Goal: Transaction & Acquisition: Purchase product/service

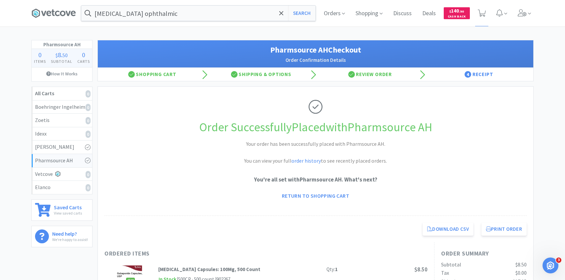
click at [516, 20] on span at bounding box center [524, 13] width 19 height 26
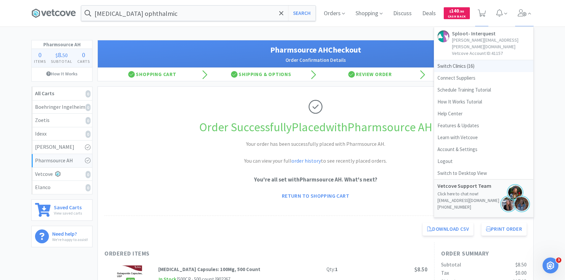
click at [477, 60] on span "Switch Clinics ( 16 )" at bounding box center [483, 66] width 99 height 12
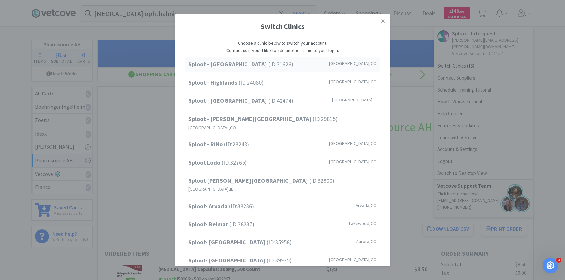
click at [319, 61] on div "Sploot - [GEOGRAPHIC_DATA] (ID: 31626 ) [GEOGRAPHIC_DATA] , [GEOGRAPHIC_DATA]" at bounding box center [282, 64] width 195 height 15
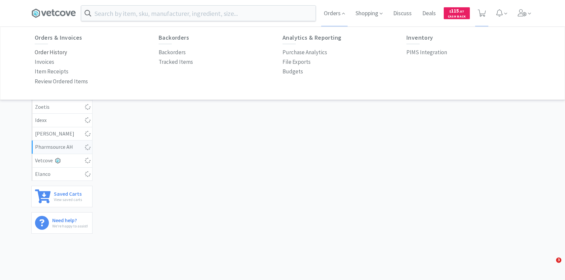
click at [58, 51] on p "Order History" at bounding box center [51, 52] width 32 height 9
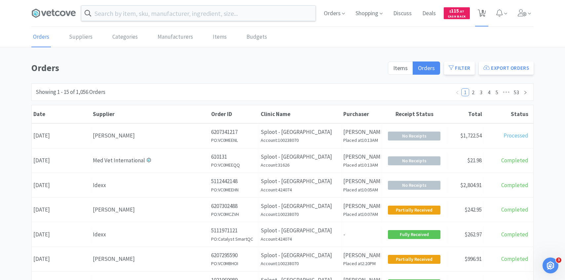
click at [485, 19] on span "8" at bounding box center [482, 13] width 14 height 26
select select "1"
select select "5"
select select "1"
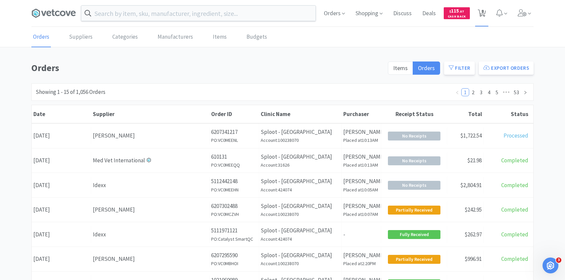
select select "1"
select select "3"
select select "1"
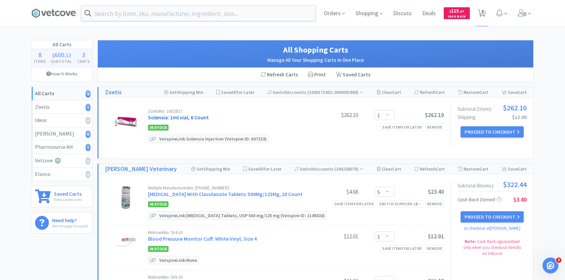
click at [194, 117] on link "Solensia: 1ml vial, 6 Count" at bounding box center [178, 117] width 61 height 7
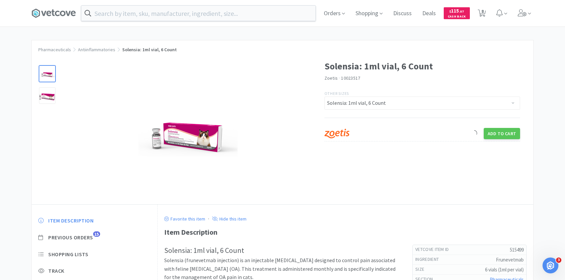
scroll to position [26, 0]
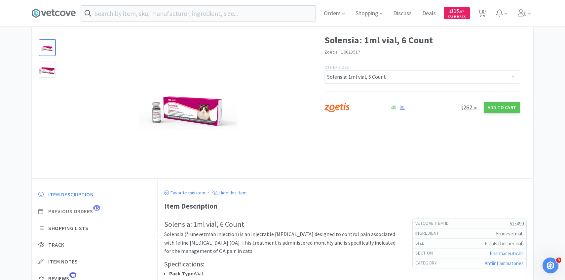
click at [85, 210] on span "Previous Orders" at bounding box center [70, 211] width 45 height 7
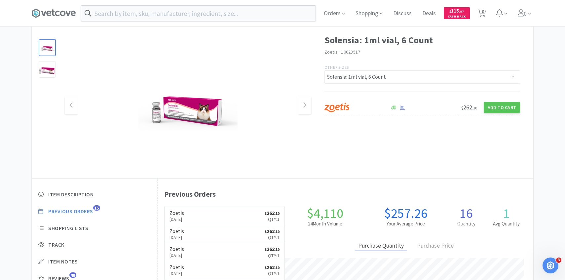
scroll to position [181, 376]
select select "1"
select select "5"
select select "1"
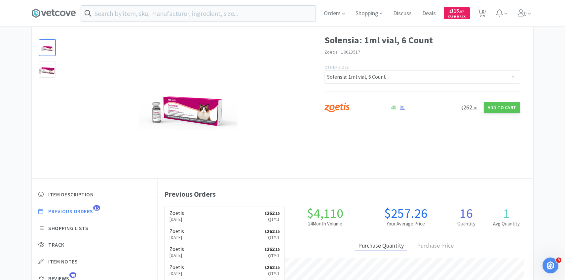
select select "1"
select select "3"
select select "1"
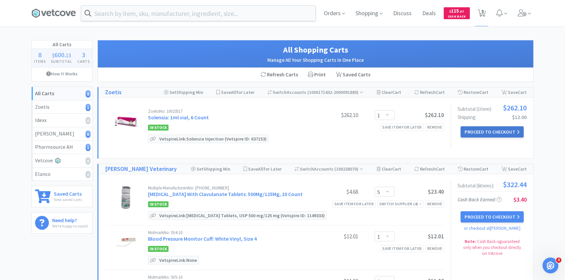
click at [483, 129] on button "Proceed to Checkout" at bounding box center [492, 131] width 63 height 11
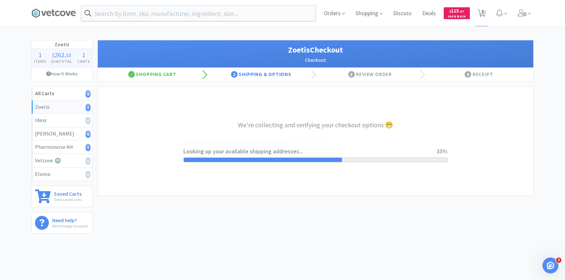
select select "invoice"
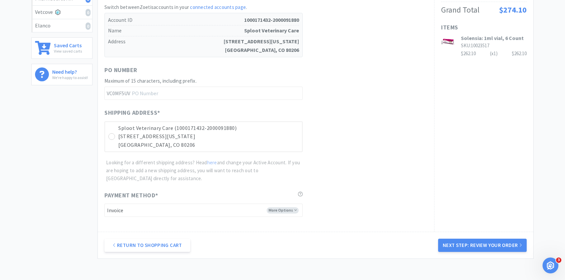
scroll to position [195, 0]
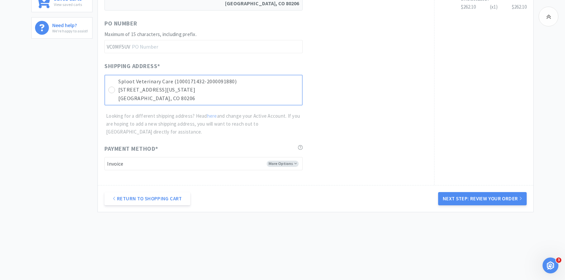
click at [253, 87] on p "940 N Colorado Blvd" at bounding box center [208, 90] width 180 height 9
click at [448, 194] on button "Next Step: Review Your Order" at bounding box center [482, 198] width 89 height 13
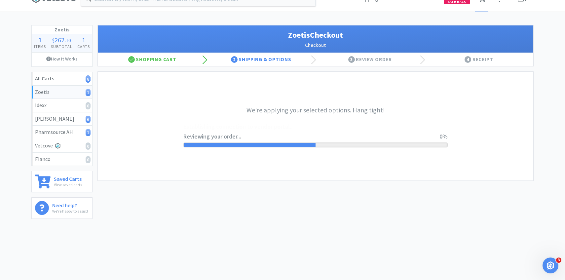
scroll to position [0, 0]
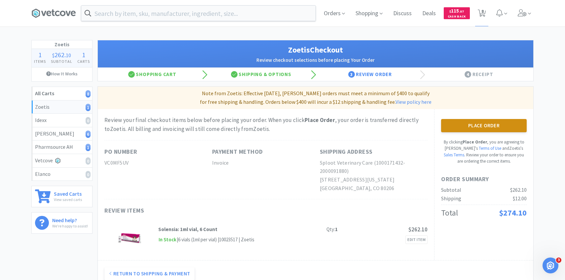
click at [467, 130] on button "Place Order" at bounding box center [484, 125] width 86 height 13
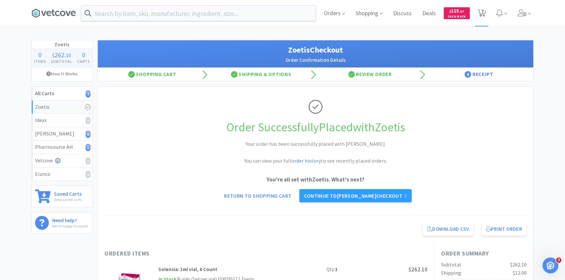
click at [483, 11] on span "7" at bounding box center [482, 11] width 2 height 26
select select "5"
select select "1"
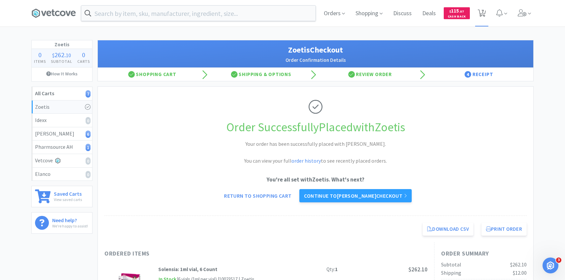
select select "3"
select select "1"
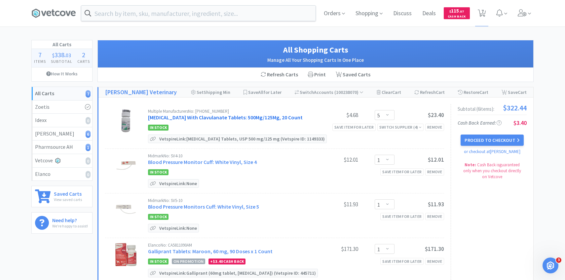
click at [193, 119] on link "Amoxicillin With Clavulanate Tablets: 500Mg/125Mg, 20 Count" at bounding box center [225, 117] width 155 height 7
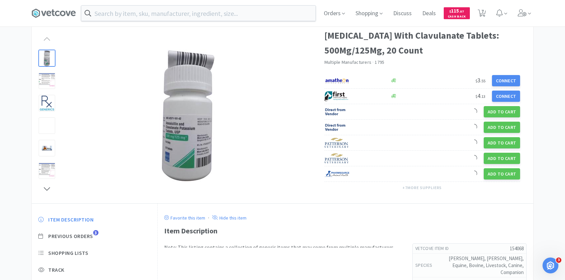
scroll to position [73, 0]
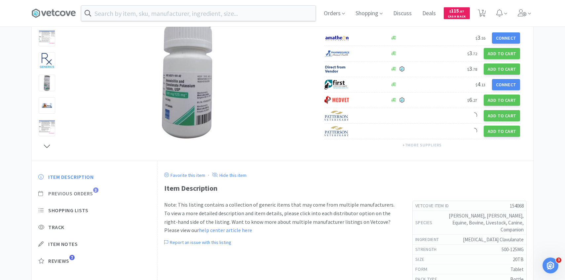
click at [89, 191] on span "Previous Orders" at bounding box center [70, 193] width 45 height 7
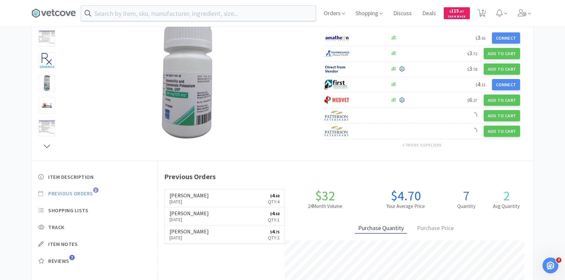
scroll to position [181, 376]
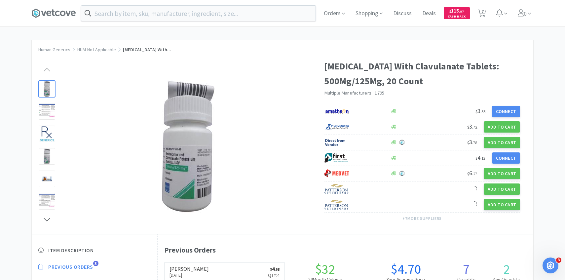
select select "5"
select select "1"
select select "3"
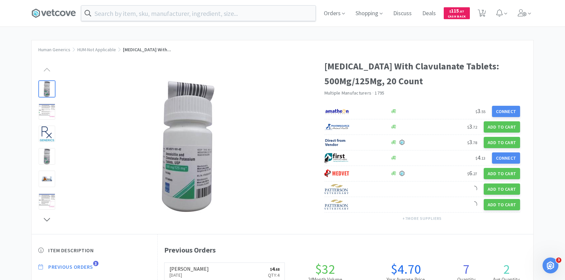
select select "3"
select select "1"
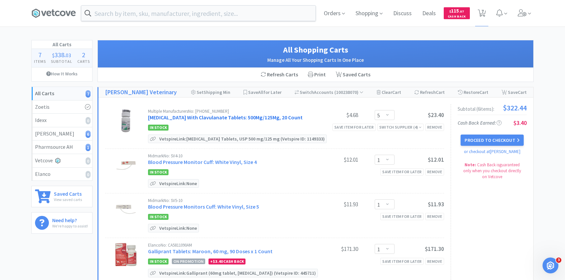
click at [250, 114] on link "Amoxicillin With Clavulanate Tablets: 500Mg/125Mg, 20 Count" at bounding box center [225, 117] width 155 height 7
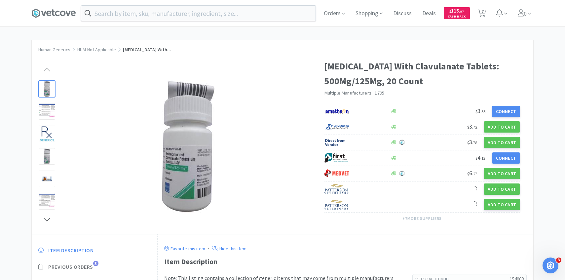
click at [96, 263] on span "3" at bounding box center [95, 263] width 5 height 5
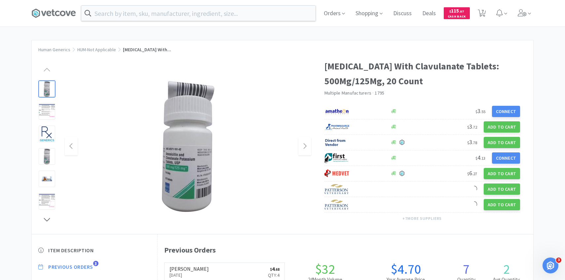
scroll to position [181, 376]
select select "5"
select select "1"
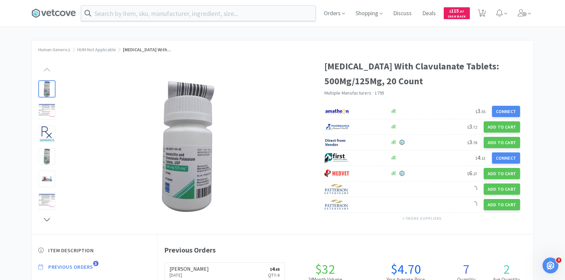
select select "3"
select select "1"
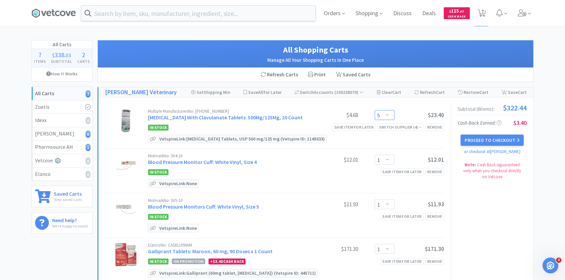
click at [379, 115] on select "Enter Quantity 1 2 3 4 5 6 7 8 9 10 11 12 13 14 15 16 17 18 19 20 Enter Quantity" at bounding box center [385, 115] width 20 height 10
click at [375, 110] on select "Enter Quantity 1 2 3 4 5 6 7 8 9 10 11 12 13 14 15 16 17 18 19 20 Enter Quantity" at bounding box center [385, 115] width 20 height 10
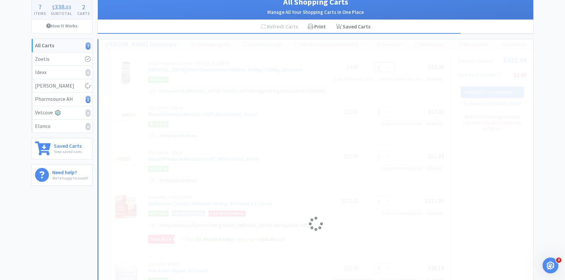
select select "4"
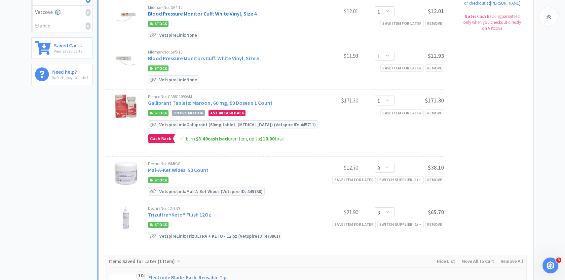
scroll to position [160, 0]
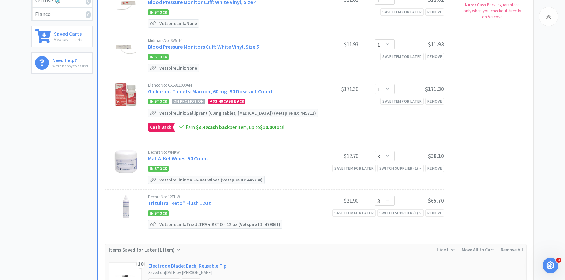
click at [196, 161] on div "Dechra No: WMKW Mal-A-Ket Wipes: 50 Count" at bounding box center [228, 156] width 161 height 12
click at [196, 156] on link "Mal-A-Ket Wipes: 50 Count" at bounding box center [178, 158] width 60 height 7
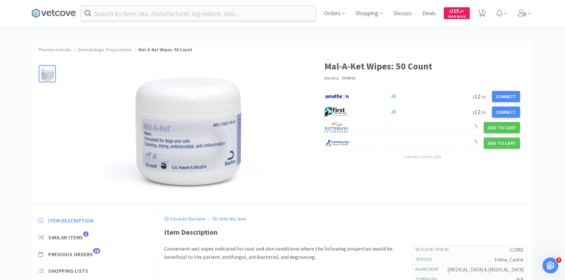
scroll to position [59, 0]
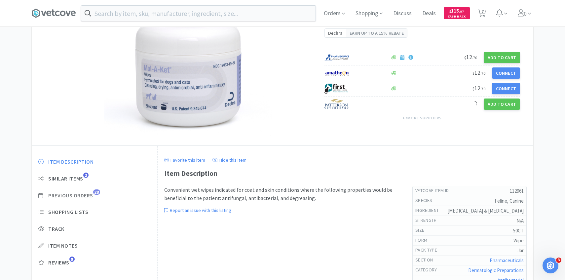
click at [85, 196] on span "Previous Orders" at bounding box center [70, 195] width 45 height 7
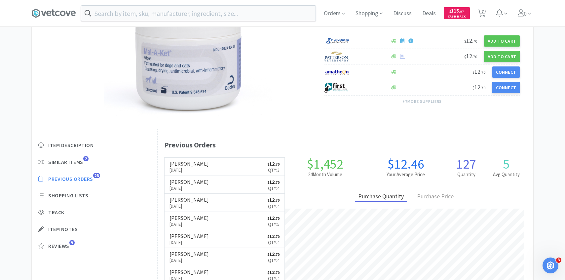
scroll to position [76, 0]
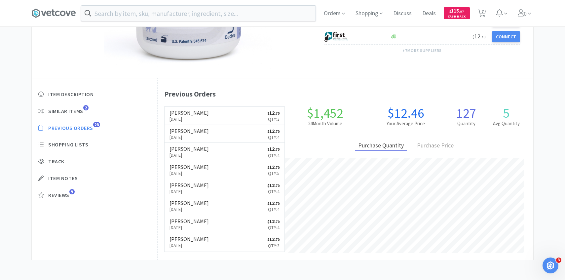
select select "4"
select select "1"
select select "3"
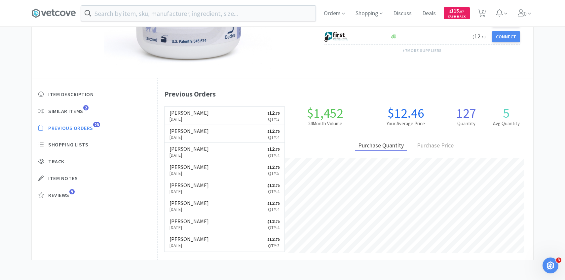
select select "3"
select select "1"
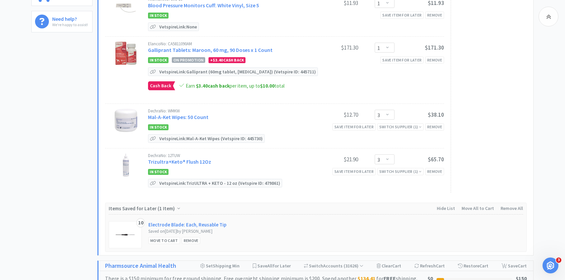
scroll to position [204, 0]
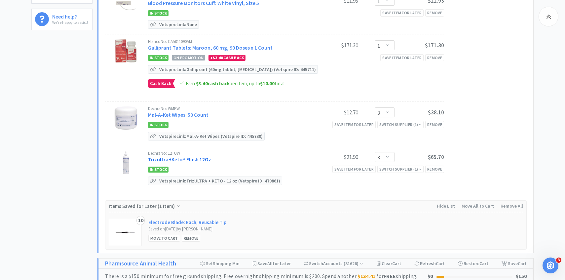
click at [198, 159] on link "Trizultra+Keto® Flush 12Oz" at bounding box center [179, 159] width 63 height 7
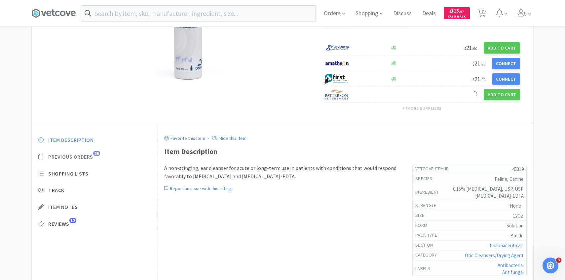
click at [91, 154] on span "Previous Orders" at bounding box center [70, 156] width 45 height 7
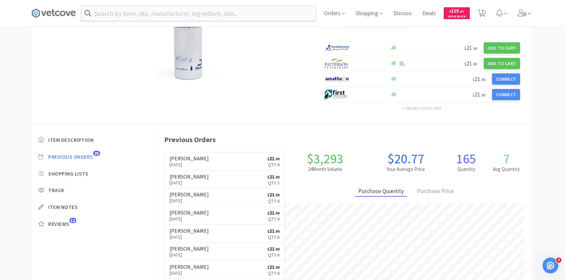
scroll to position [181, 376]
select select "4"
select select "1"
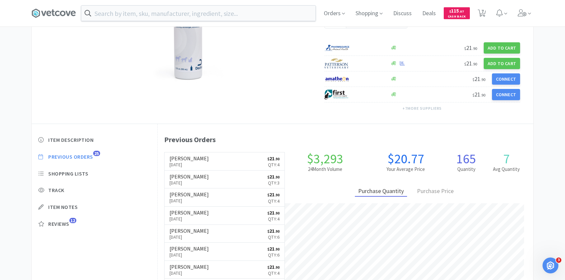
select select "3"
select select "1"
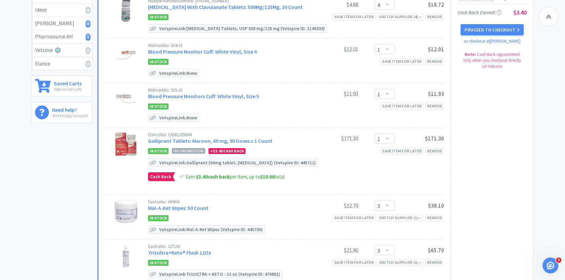
scroll to position [204, 0]
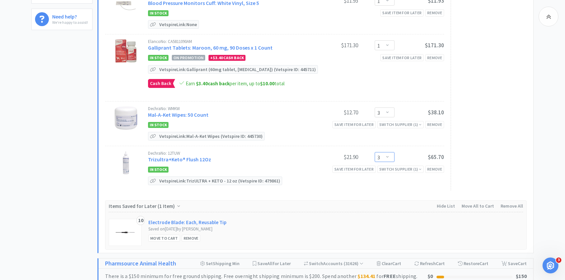
click at [391, 152] on select "Enter Quantity 1 2 3 4 5 6 7 8 9 10 11 12 13 14 15 16 17 18 19 20 Enter Quantity" at bounding box center [385, 157] width 20 height 10
click at [375, 152] on select "Enter Quantity 1 2 3 4 5 6 7 8 9 10 11 12 13 14 15 16 17 18 19 20 Enter Quantity" at bounding box center [385, 157] width 20 height 10
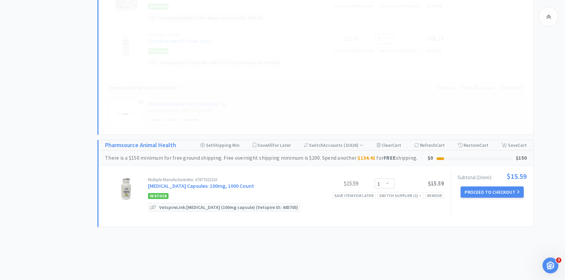
select select "4"
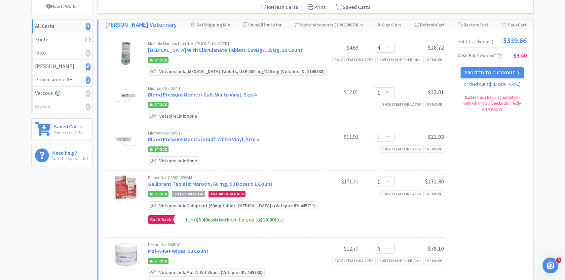
scroll to position [0, 0]
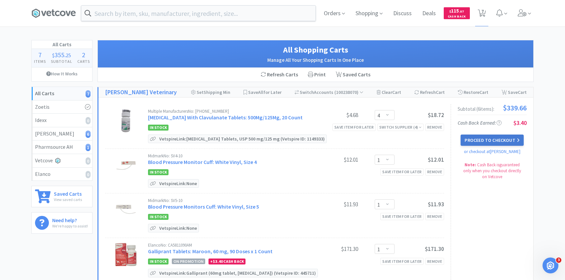
click at [469, 136] on button "Proceed to Checkout" at bounding box center [492, 139] width 63 height 11
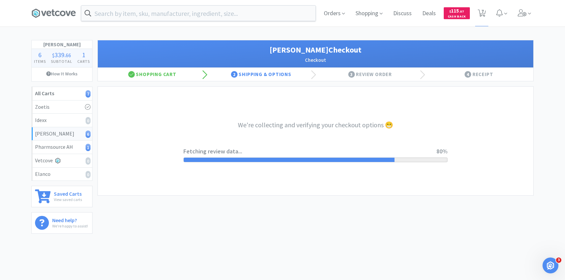
select select "1"
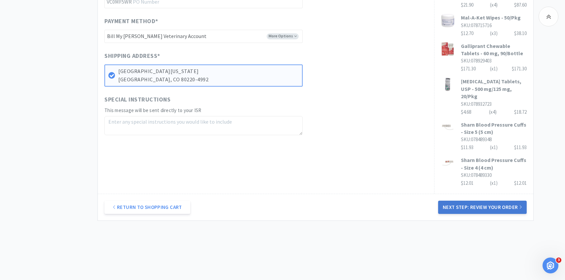
click at [492, 201] on button "Next Step: Review Your Order" at bounding box center [482, 207] width 89 height 13
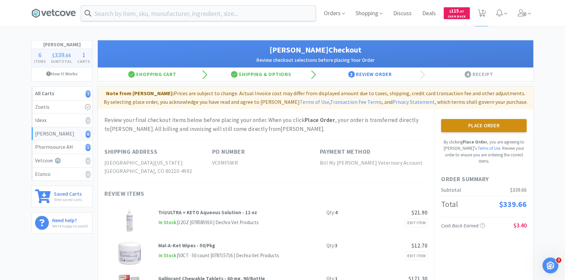
click at [452, 127] on button "Place Order" at bounding box center [484, 125] width 86 height 13
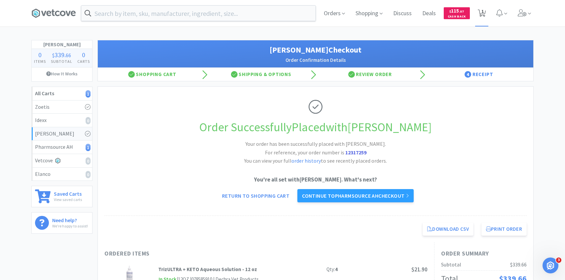
click at [482, 17] on span "1" at bounding box center [482, 11] width 2 height 26
select select "1"
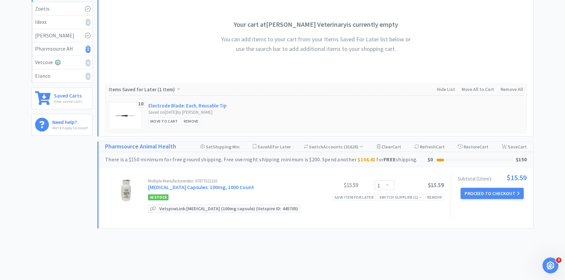
scroll to position [114, 0]
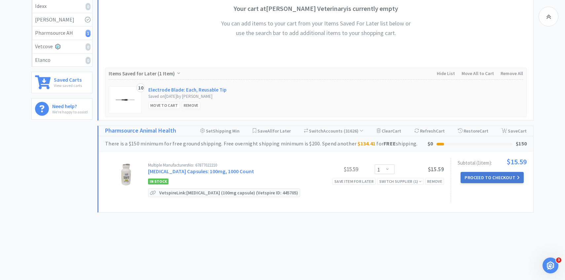
click at [469, 177] on button "Proceed to Checkout" at bounding box center [492, 177] width 63 height 11
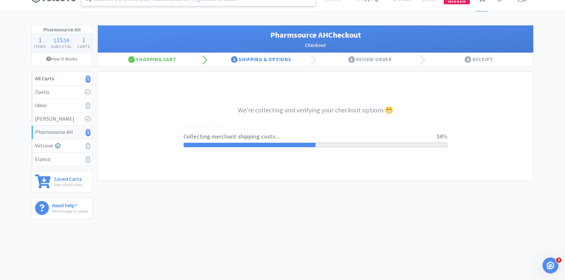
select select "1001"
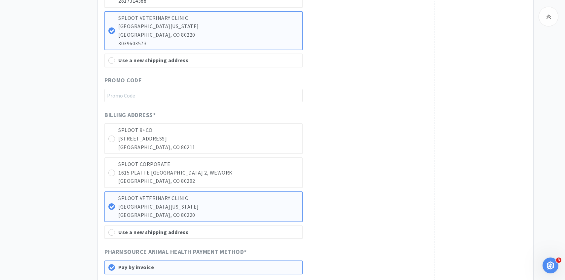
scroll to position [471, 0]
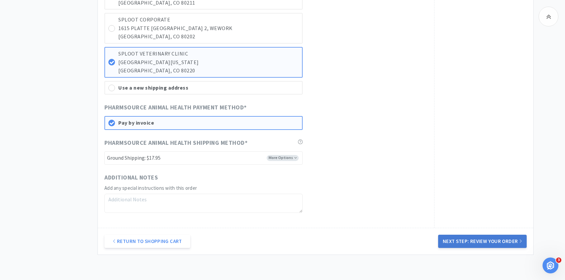
click at [455, 239] on button "Next Step: Review Your Order" at bounding box center [482, 241] width 89 height 13
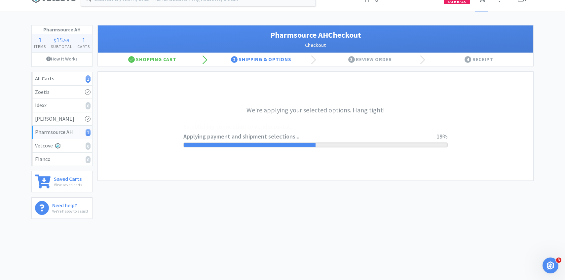
scroll to position [0, 0]
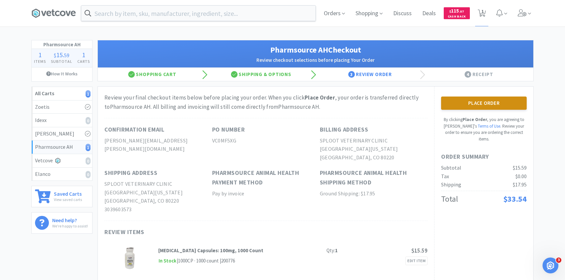
click at [447, 104] on button "Place Order" at bounding box center [484, 102] width 86 height 13
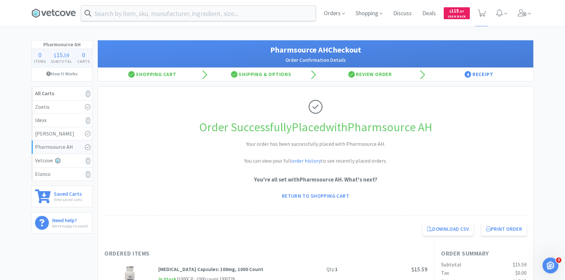
click at [513, 9] on div "Orders Shopping Discuss Discuss Deals Deals $ 115 . 87 Cash Back" at bounding box center [425, 13] width 215 height 26
click at [521, 15] on icon at bounding box center [522, 12] width 9 height 7
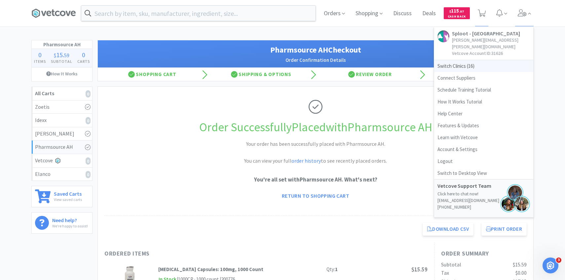
click at [481, 60] on span "Switch Clinics ( 16 )" at bounding box center [483, 66] width 99 height 12
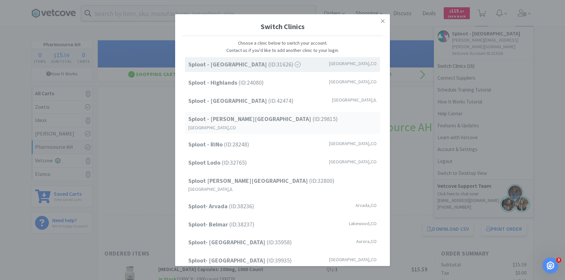
click at [295, 119] on div "Sploot - Platt Park (ID: 29815 ) Denver , CO" at bounding box center [282, 123] width 195 height 22
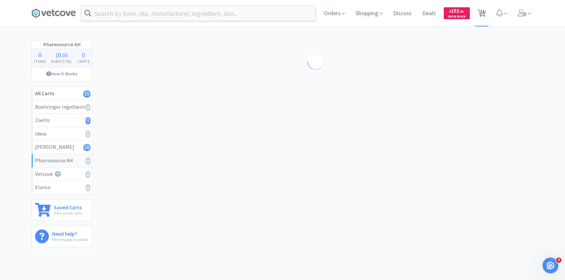
click at [480, 8] on span "11" at bounding box center [482, 13] width 14 height 26
select select "1"
select select "2"
select select "1"
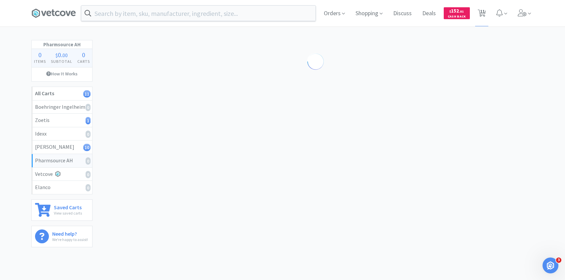
select select "1"
select select "2"
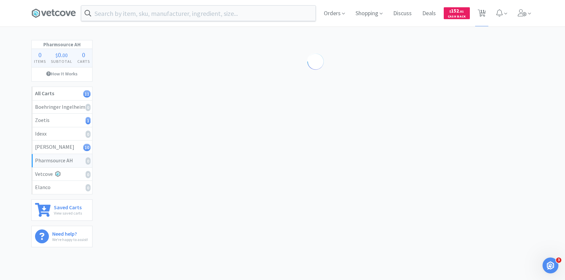
select select "1"
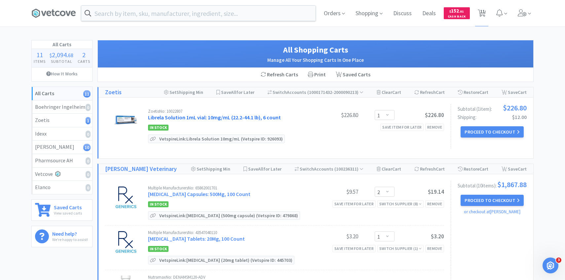
click at [233, 117] on link "Librela Solution 1mL vial: 10mg/mL (22.2-44.1 lb), 6 count" at bounding box center [214, 117] width 133 height 7
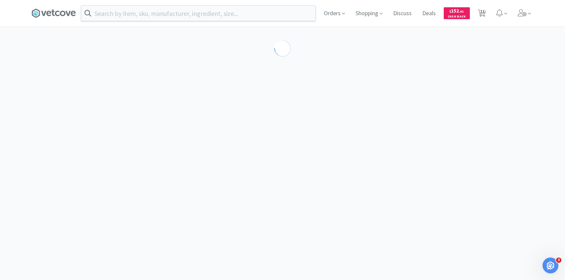
select select "605234"
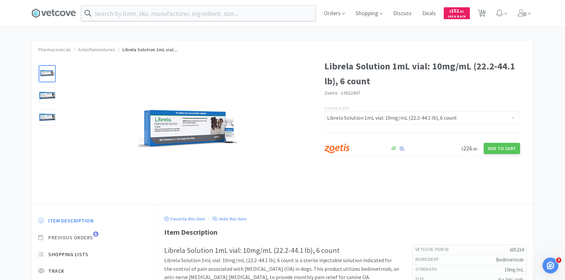
click at [86, 238] on span "Previous Orders" at bounding box center [70, 237] width 45 height 7
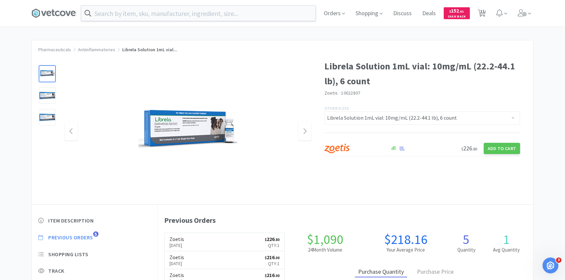
scroll to position [181, 376]
select select "1"
select select "2"
select select "1"
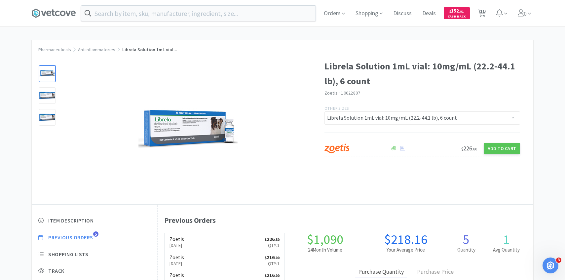
select select "1"
select select "2"
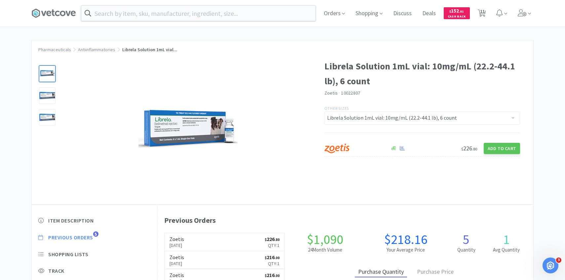
select select "1"
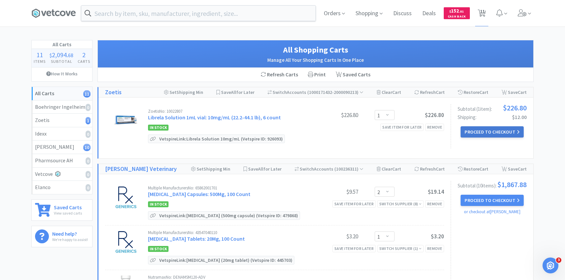
click at [480, 131] on button "Proceed to Checkout" at bounding box center [492, 131] width 63 height 11
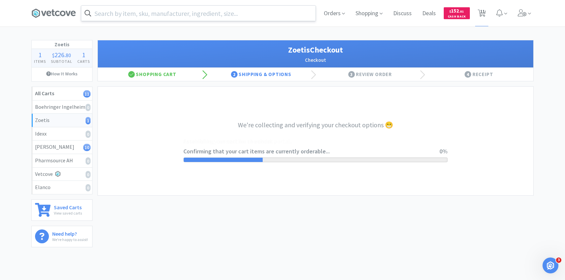
select select "invoice"
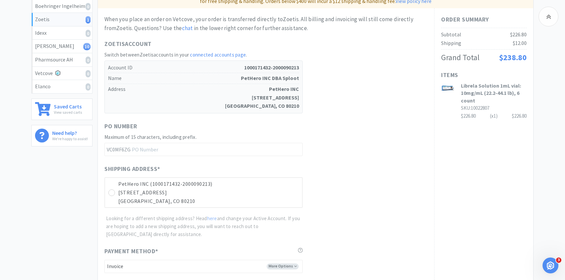
scroll to position [204, 0]
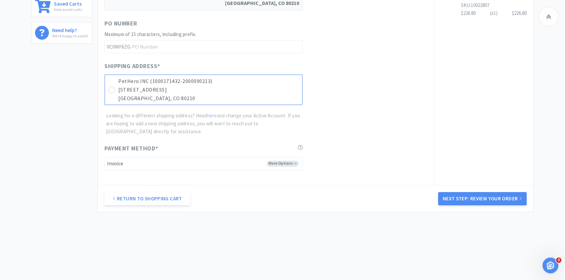
click at [238, 101] on p "Denver, CO 80210" at bounding box center [208, 98] width 180 height 9
click at [439, 196] on button "Next Step: Review Your Order" at bounding box center [482, 198] width 89 height 13
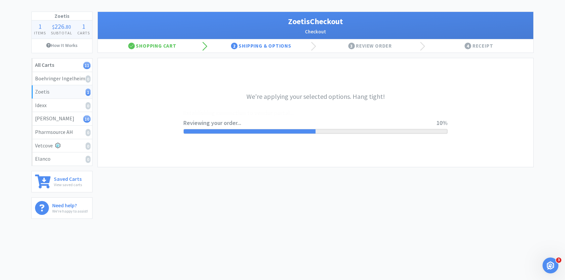
scroll to position [0, 0]
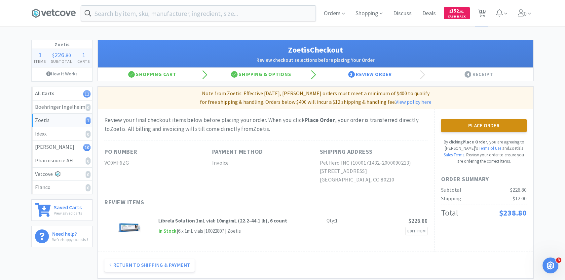
click at [457, 128] on button "Place Order" at bounding box center [484, 125] width 86 height 13
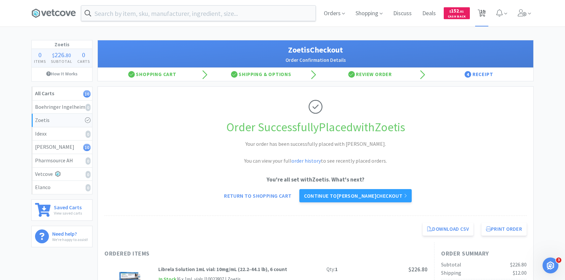
click at [478, 16] on icon at bounding box center [482, 13] width 8 height 7
select select "2"
select select "1"
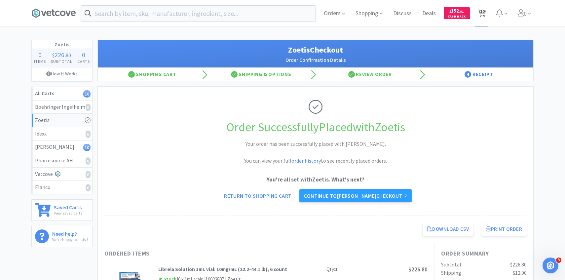
select select "1"
select select "2"
select select "1"
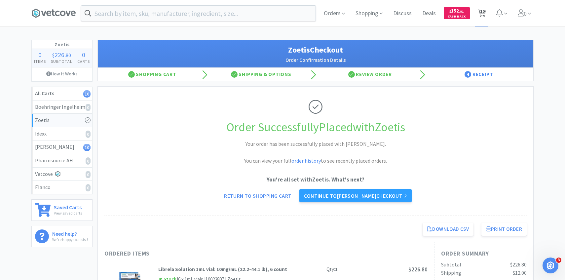
select select "1"
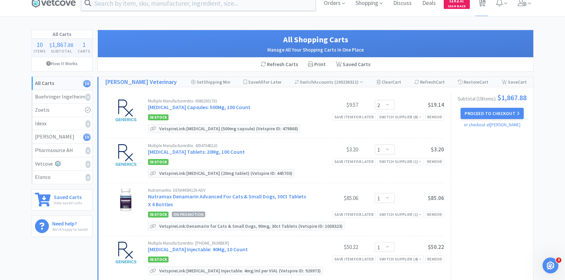
scroll to position [14, 0]
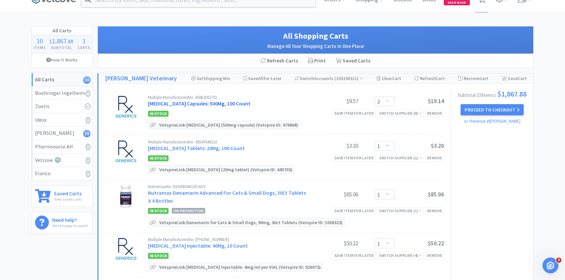
click at [235, 101] on link "Amoxicillin Capsules: 500Mg, 100 Count" at bounding box center [199, 103] width 102 height 7
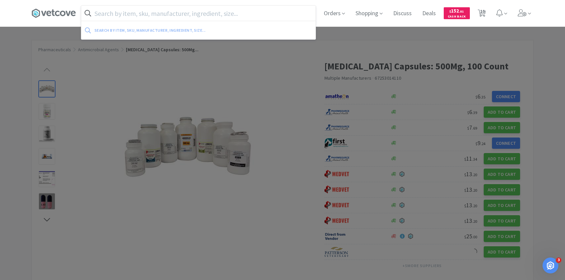
click at [138, 17] on input "text" at bounding box center [198, 13] width 234 height 15
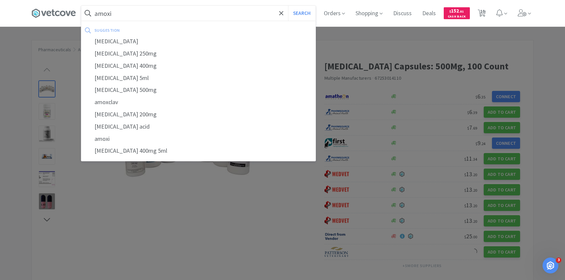
type input "amoxi"
click at [288, 6] on button "Search" at bounding box center [301, 13] width 27 height 15
select select "2"
select select "1"
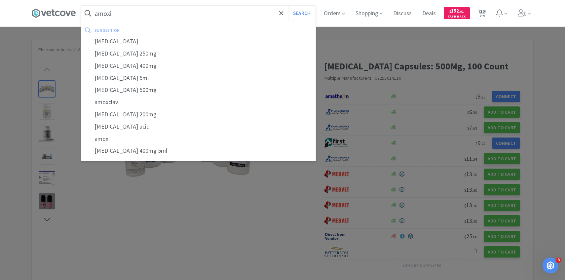
select select "1"
select select "2"
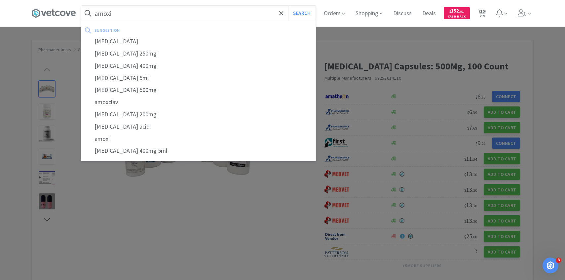
select select "1"
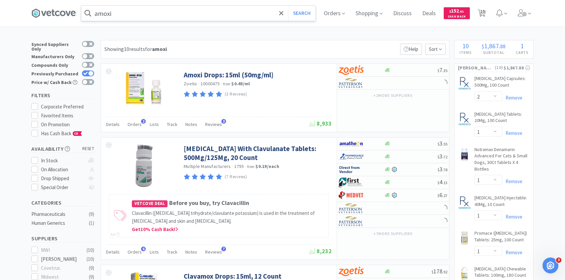
click at [142, 19] on input "amoxi" at bounding box center [198, 13] width 234 height 15
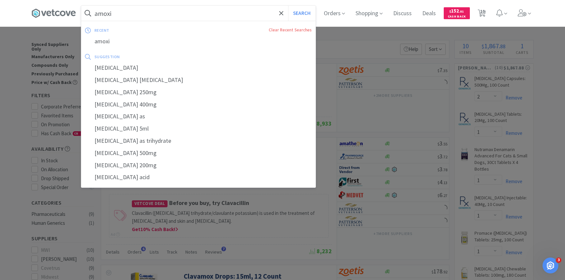
click at [138, 17] on input "amoxi" at bounding box center [198, 13] width 234 height 15
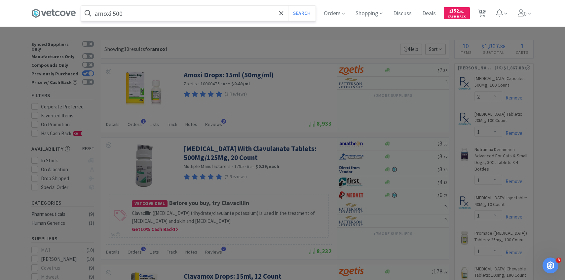
type input "amoxi 500"
click at [288, 6] on button "Search" at bounding box center [301, 13] width 27 height 15
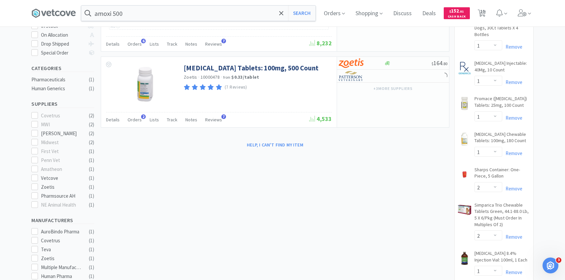
scroll to position [137, 0]
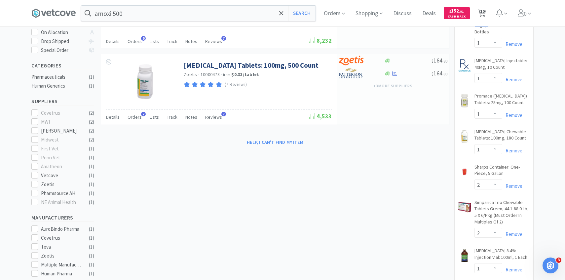
click at [480, 15] on span "10" at bounding box center [482, 11] width 5 height 26
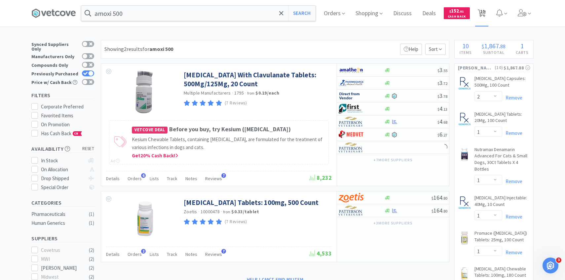
select select "2"
select select "1"
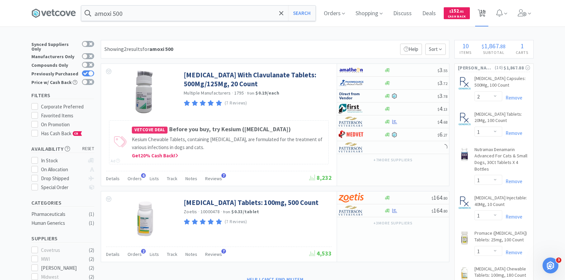
select select "1"
select select "2"
select select "1"
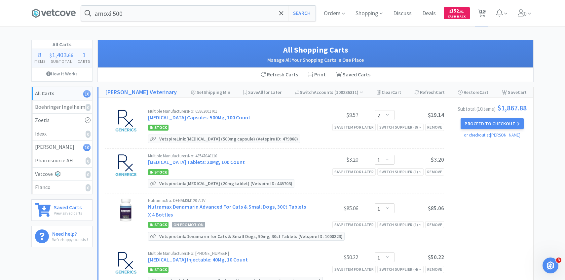
scroll to position [1, 0]
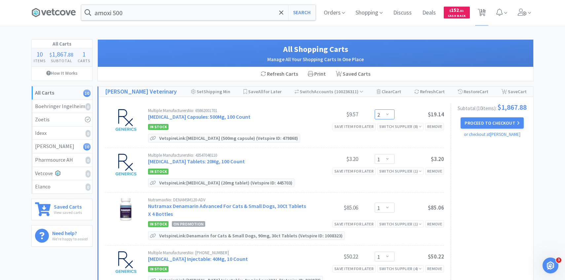
click at [386, 112] on select "Enter Quantity 1 2 3 4 5 6 7 8 9 10 11 12 13 14 15 16 17 18 19 20 Enter Quantity" at bounding box center [385, 114] width 20 height 10
click at [375, 109] on select "Enter Quantity 1 2 3 4 5 6 7 8 9 10 11 12 13 14 15 16 17 18 19 20 Enter Quantity" at bounding box center [385, 114] width 20 height 10
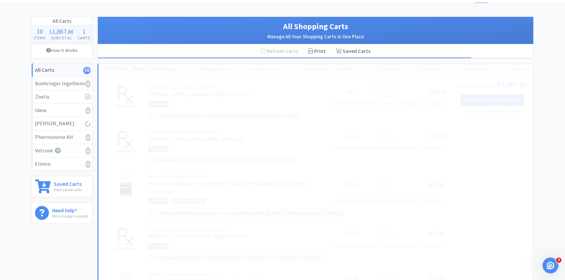
scroll to position [26, 0]
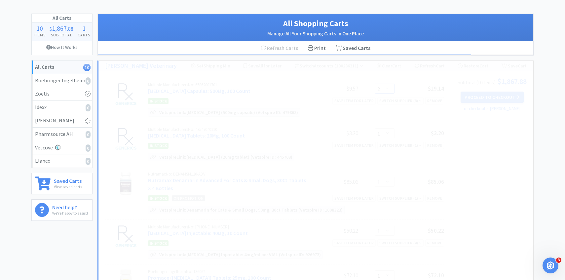
select select "1"
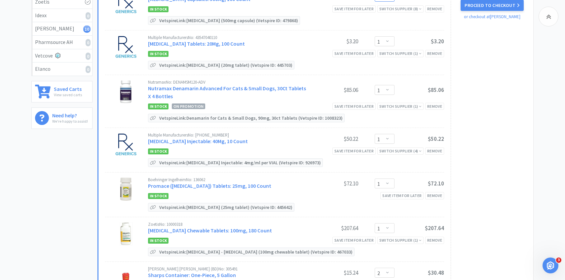
scroll to position [149, 0]
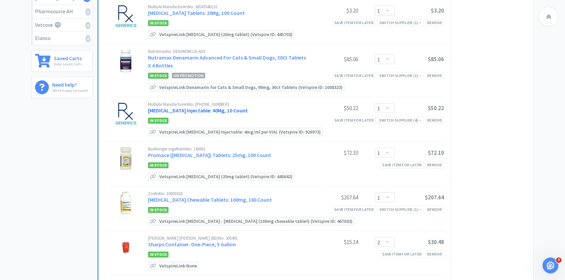
click at [225, 111] on link "Pantoprazole Injectable: 40Mg, 10 Count" at bounding box center [198, 110] width 100 height 7
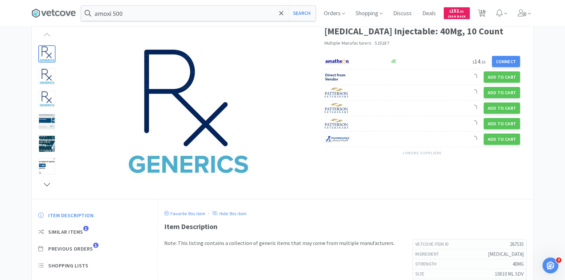
scroll to position [87, 0]
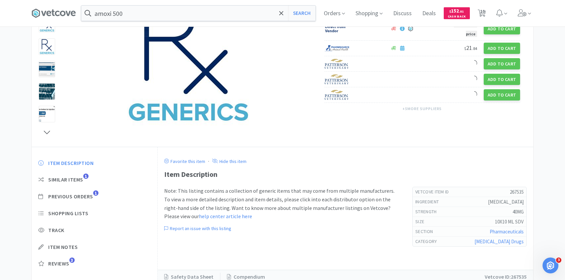
click at [92, 193] on div "Item Description Similar Items 1 Previous Orders 1 Shopping Lists Track Item No…" at bounding box center [95, 218] width 126 height 131
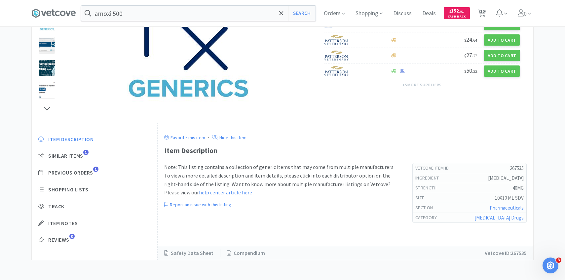
select select "1"
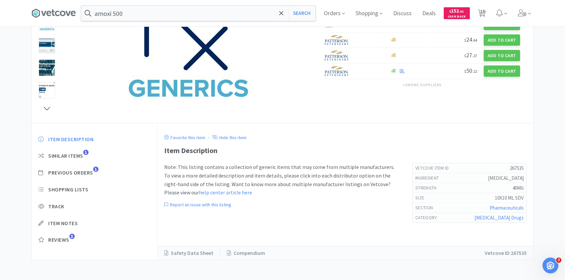
select select "1"
select select "2"
select select "1"
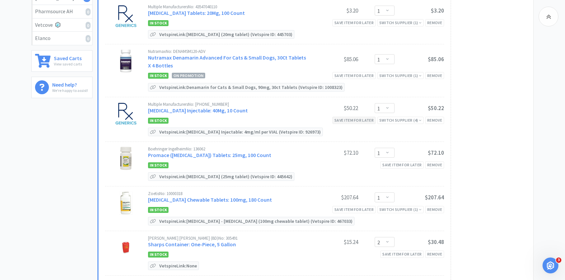
click at [355, 120] on div "Save item for later" at bounding box center [353, 120] width 43 height 7
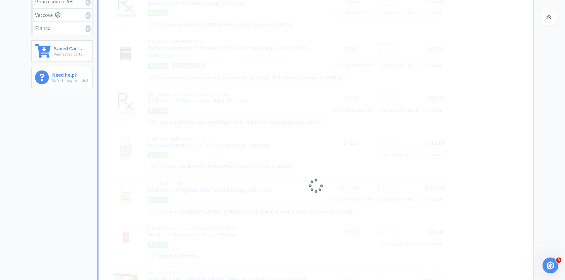
select select "2"
select select "1"
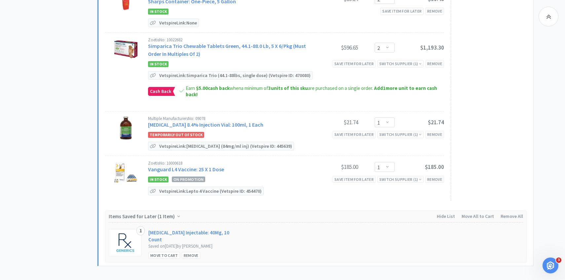
scroll to position [0, 0]
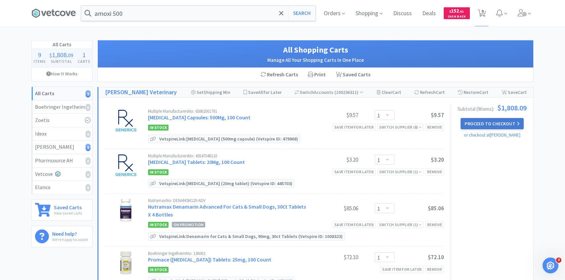
click at [470, 121] on button "Proceed to Checkout" at bounding box center [492, 123] width 63 height 11
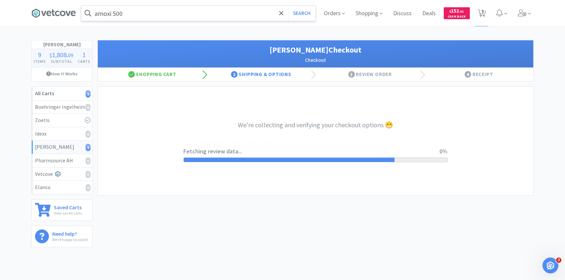
select select "1"
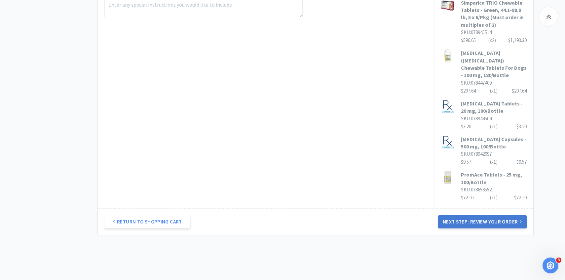
click at [447, 215] on button "Next Step: Review Your Order" at bounding box center [482, 221] width 89 height 13
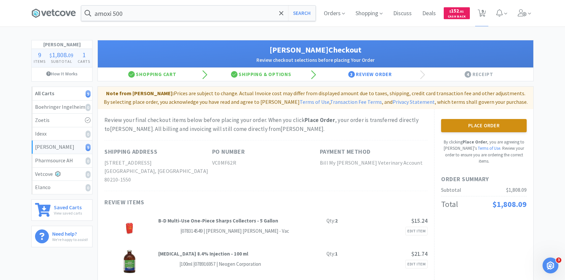
click at [466, 128] on button "Place Order" at bounding box center [484, 125] width 86 height 13
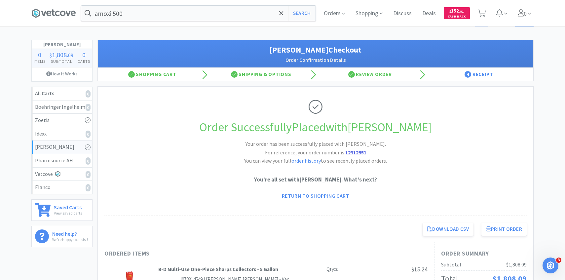
click at [525, 9] on span at bounding box center [524, 13] width 19 height 26
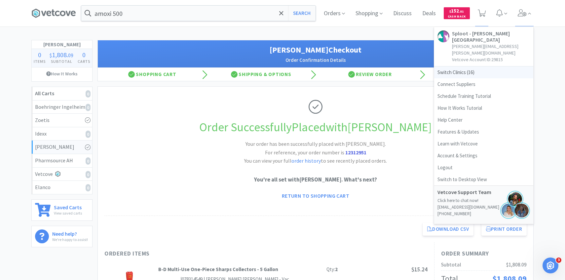
click at [467, 66] on span "Switch Clinics ( 16 )" at bounding box center [483, 72] width 99 height 12
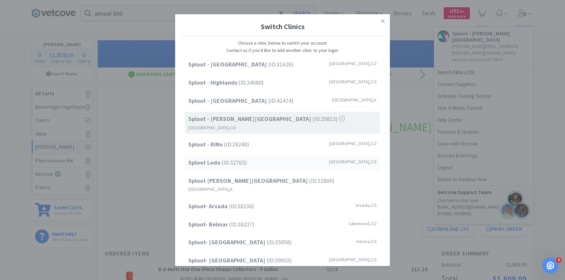
scroll to position [84, 0]
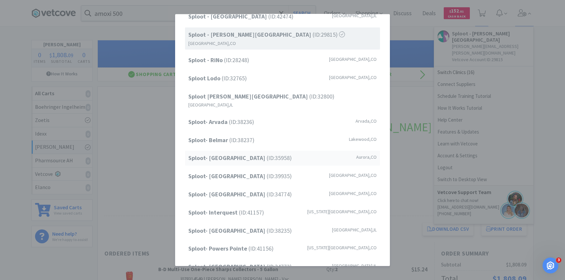
click at [246, 153] on span "Sploot- Central Park (ID: 35958 )" at bounding box center [239, 158] width 103 height 10
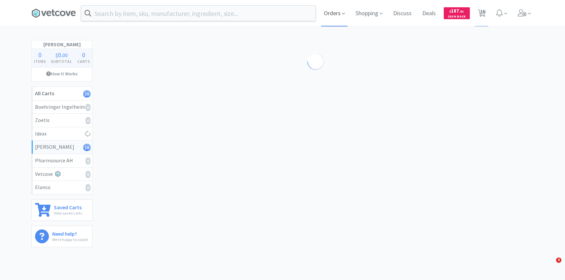
click at [333, 14] on span "Orders" at bounding box center [334, 13] width 26 height 26
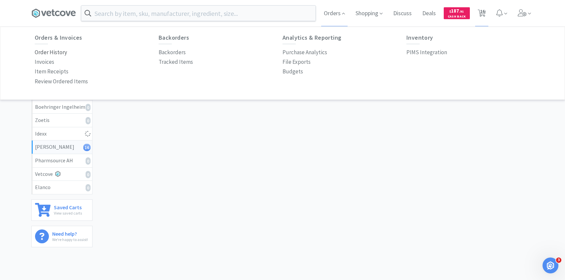
click at [63, 50] on p "Order History" at bounding box center [51, 52] width 32 height 9
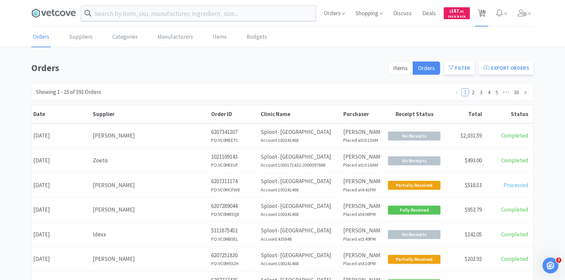
click at [481, 13] on span "16" at bounding box center [482, 11] width 5 height 26
select select "1"
select select "4"
select select "2"
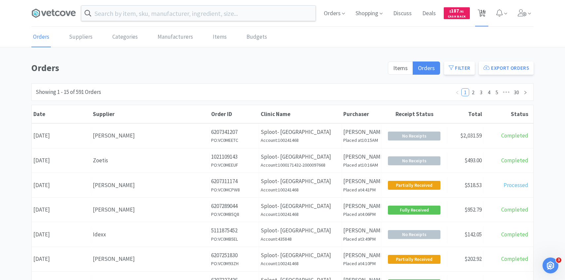
select select "50"
select select "2"
select select "3"
select select "2"
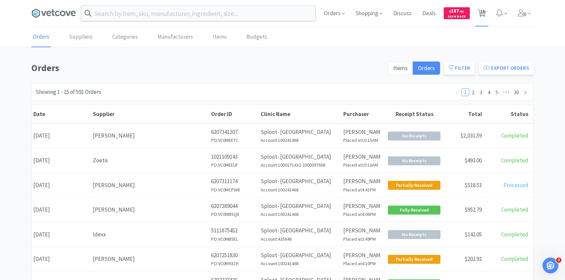
select select "6"
select select "1"
select select "2"
select select "1"
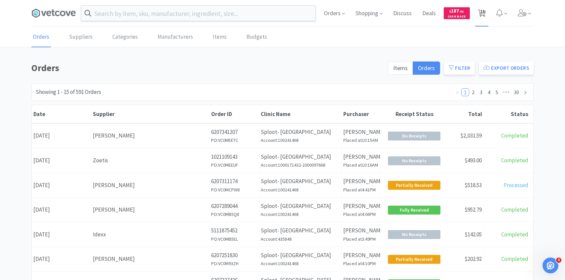
select select "1"
select select "6"
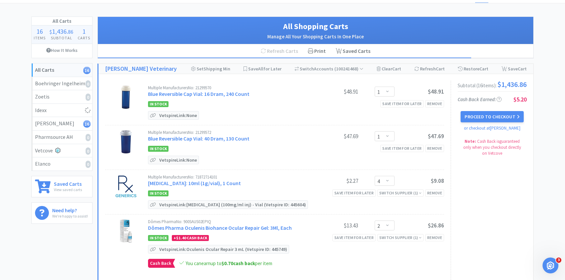
scroll to position [28, 0]
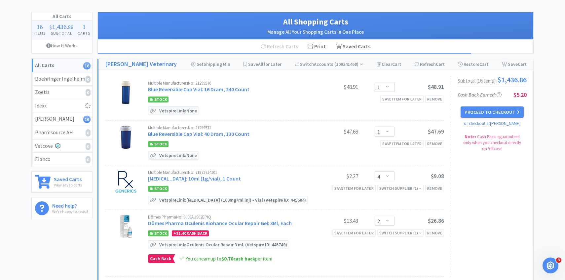
select select "2"
select select "50"
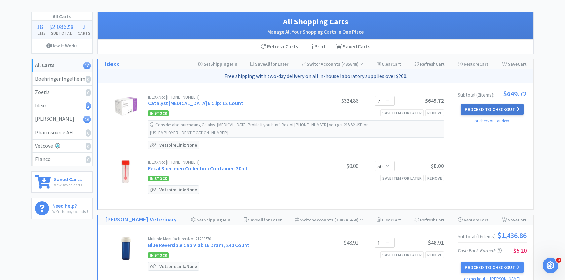
click at [487, 108] on button "Proceed to Checkout" at bounding box center [492, 109] width 63 height 11
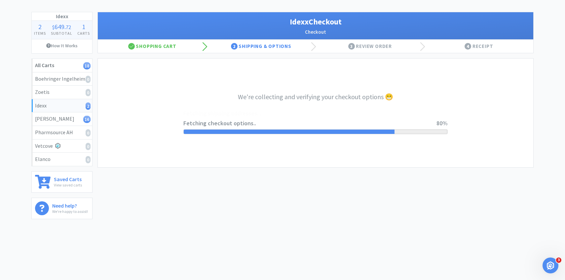
select select "904"
select select "003"
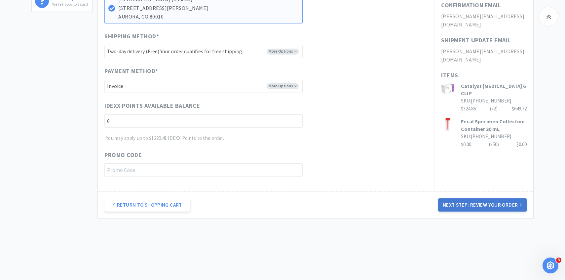
click at [474, 199] on button "Next Step: Review Your Order" at bounding box center [482, 204] width 89 height 13
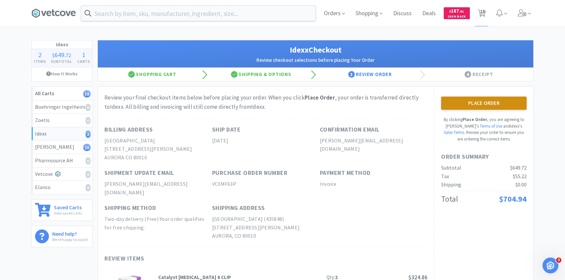
click at [478, 105] on button "Place Order" at bounding box center [484, 102] width 86 height 13
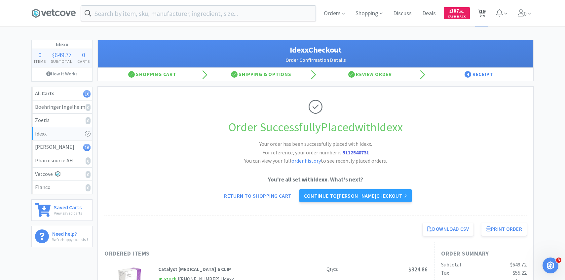
click at [482, 10] on span "16" at bounding box center [482, 11] width 5 height 26
select select "1"
select select "4"
select select "2"
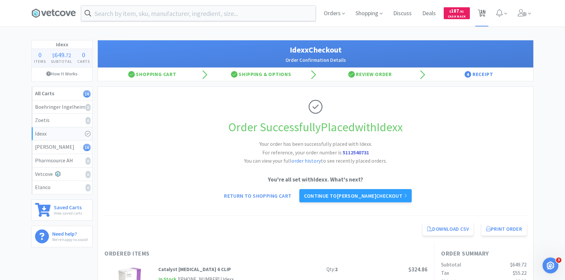
select select "50"
select select "2"
select select "3"
select select "2"
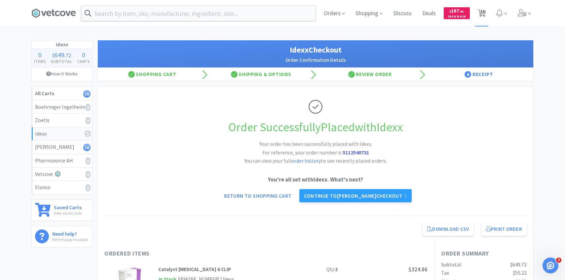
select select "6"
select select "1"
select select "2"
select select "1"
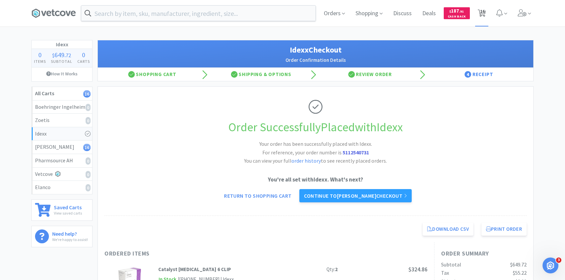
select select "1"
select select "6"
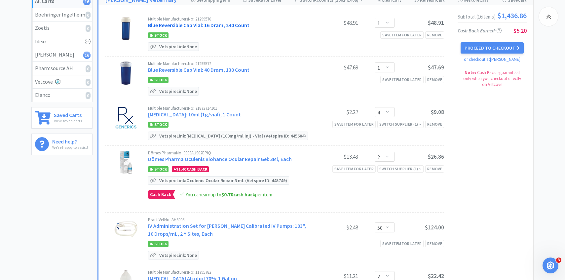
scroll to position [94, 0]
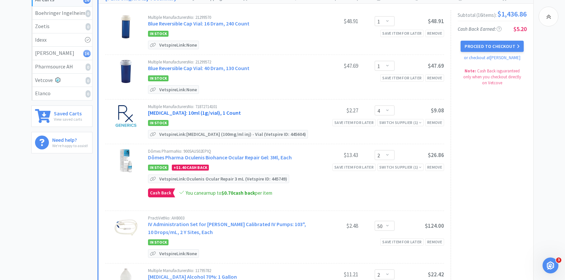
click at [231, 111] on link "Cefazolin Sodium: 10ml (1g/vial), 1 Count" at bounding box center [194, 112] width 93 height 7
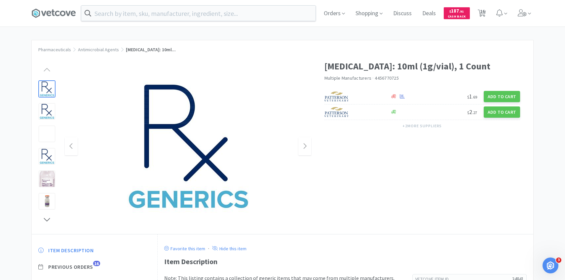
scroll to position [47, 0]
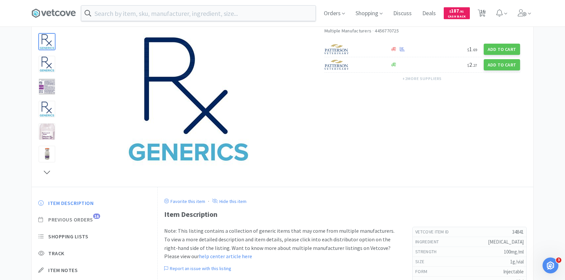
click at [96, 214] on span "16" at bounding box center [96, 215] width 7 height 5
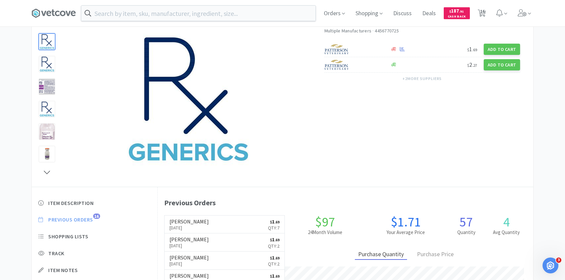
scroll to position [181, 376]
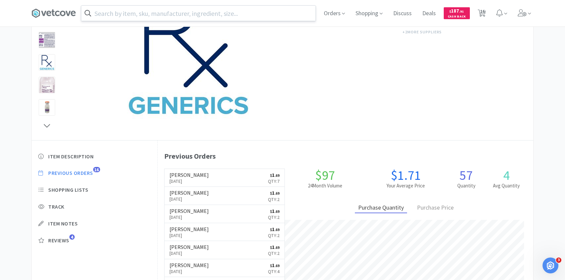
select select "1"
select select "4"
select select "2"
select select "50"
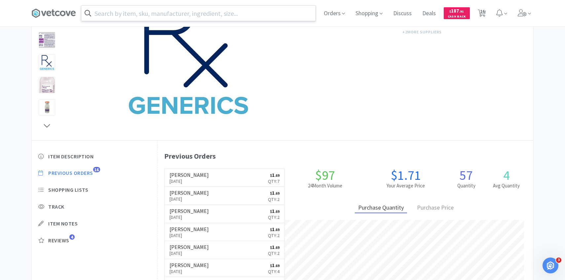
select select "2"
select select "3"
select select "2"
select select "6"
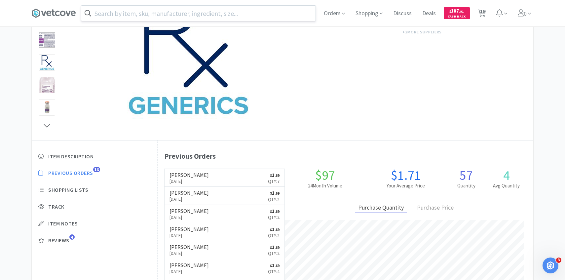
select select "1"
select select "2"
select select "1"
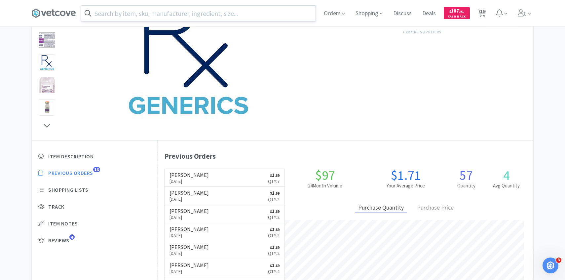
select select "6"
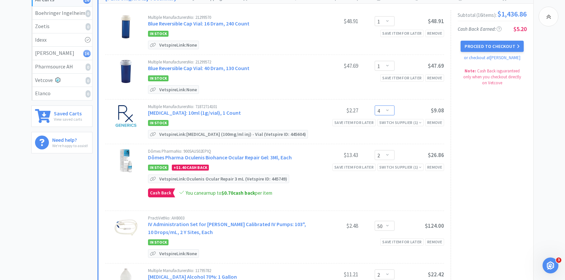
click at [381, 113] on select "Enter Quantity 1 2 3 4 5 6 7 8 9 10 11 12 13 14 15 16 17 18 19 20 Enter Quantity" at bounding box center [385, 110] width 20 height 10
click at [375, 105] on select "Enter Quantity 1 2 3 4 5 6 7 8 9 10 11 12 13 14 15 16 17 18 19 20 Enter Quantity" at bounding box center [385, 110] width 20 height 10
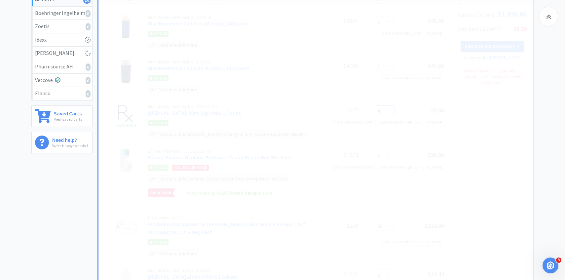
select select "3"
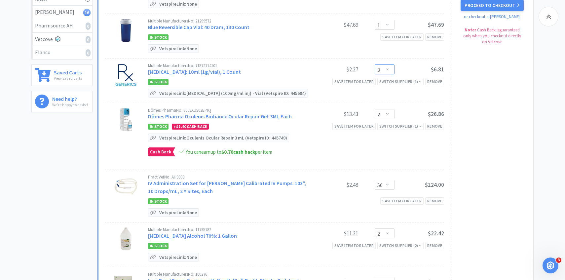
scroll to position [158, 0]
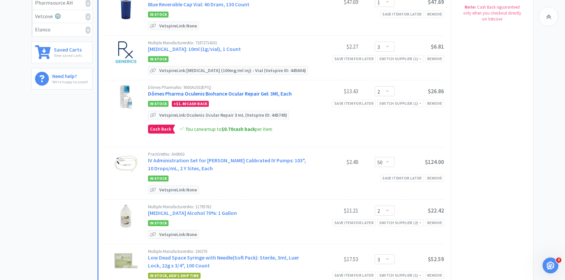
click at [218, 92] on link "Dômes Pharma Oculenis Biohance Ocular Repair Gel: 3Ml, Each" at bounding box center [220, 93] width 144 height 7
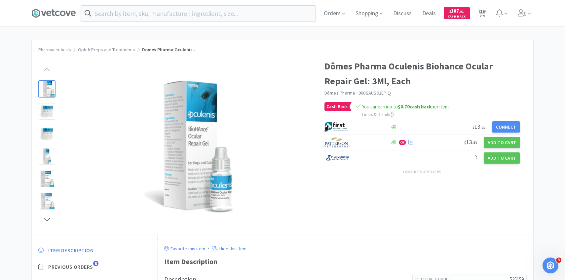
scroll to position [37, 0]
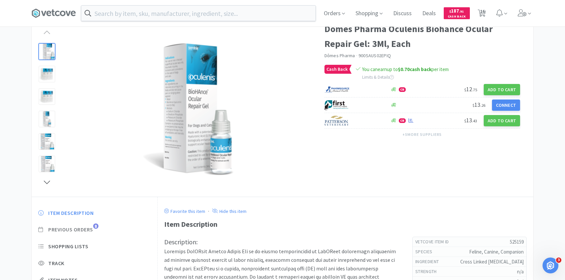
click at [94, 228] on span "Previous Orders 8" at bounding box center [94, 229] width 112 height 7
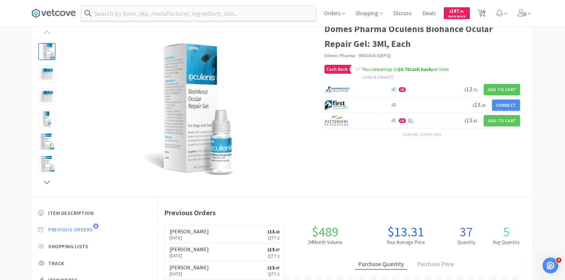
scroll to position [181, 376]
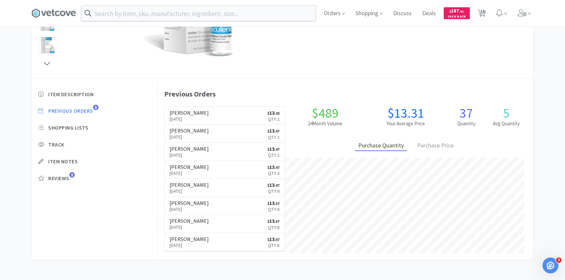
select select "1"
select select "3"
select select "2"
select select "50"
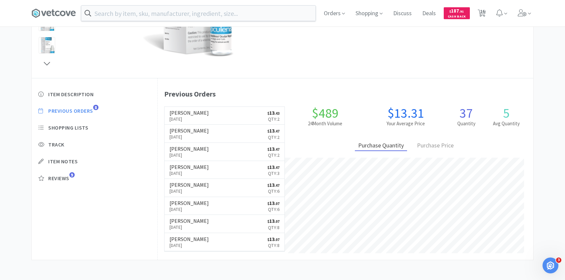
select select "2"
select select "3"
select select "2"
select select "6"
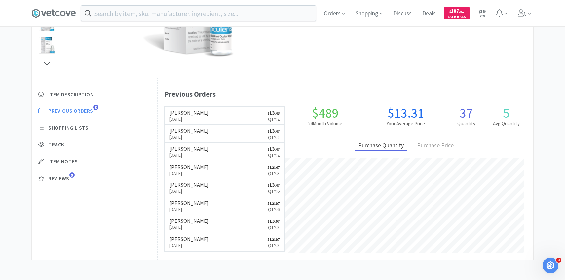
select select "1"
select select "2"
select select "1"
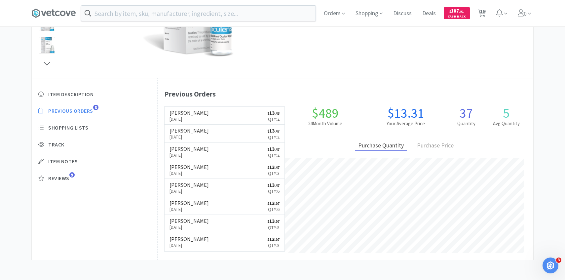
select select "6"
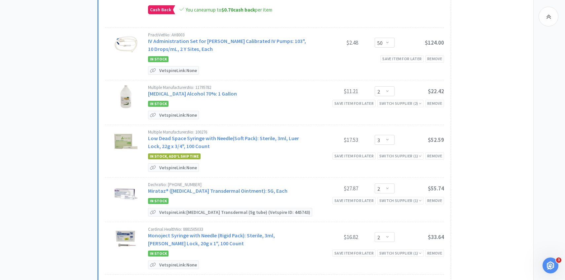
scroll to position [310, 0]
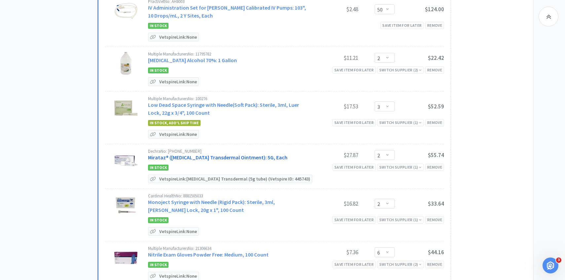
click at [208, 156] on link "Mirataz® (Mirtazapine Transdermal Ointment): 5G, Each" at bounding box center [217, 157] width 139 height 7
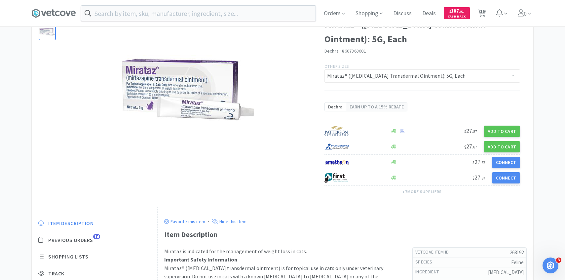
scroll to position [98, 0]
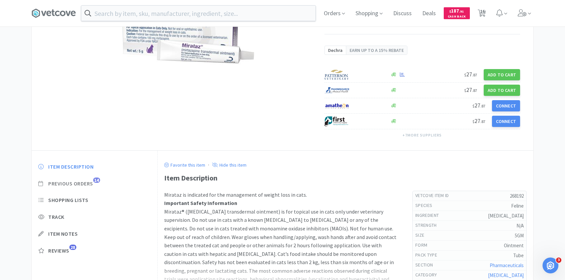
click at [92, 182] on span "Previous Orders" at bounding box center [70, 183] width 45 height 7
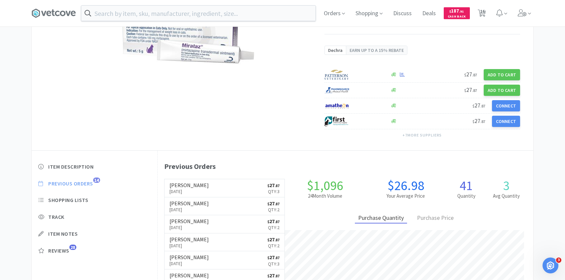
scroll to position [181, 376]
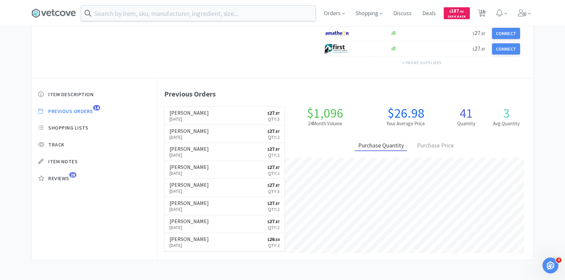
select select "1"
select select "3"
select select "2"
select select "50"
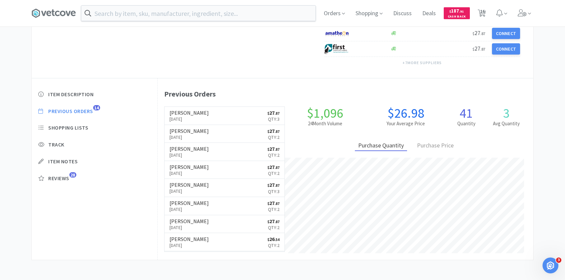
select select "2"
select select "3"
select select "2"
select select "6"
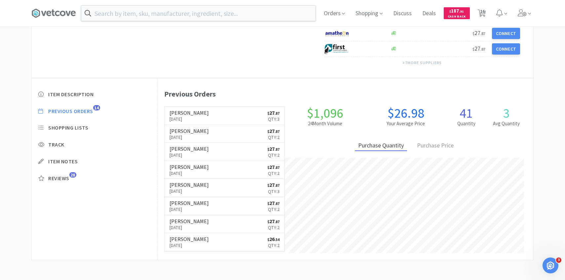
select select "1"
select select "2"
select select "1"
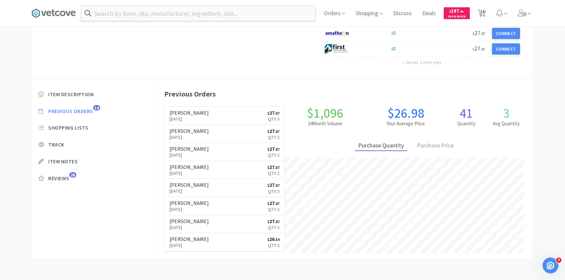
select select "6"
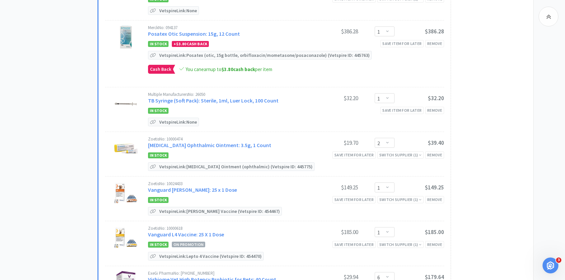
scroll to position [580, 0]
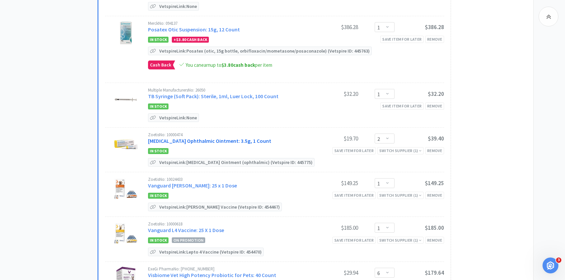
click at [220, 139] on link "Terramycin Ophthalmic Ointment: 3.5g, 1 Count" at bounding box center [209, 140] width 123 height 7
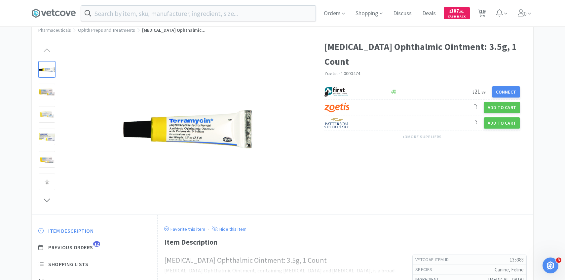
scroll to position [50, 0]
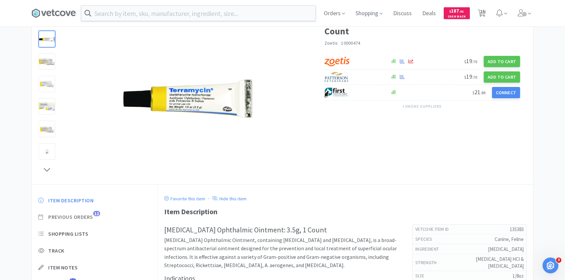
click at [96, 212] on span "12" at bounding box center [96, 213] width 7 height 5
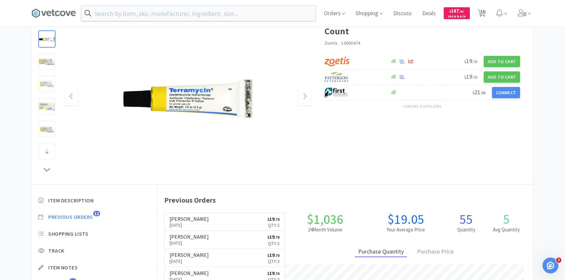
scroll to position [181, 376]
select select "1"
select select "3"
select select "2"
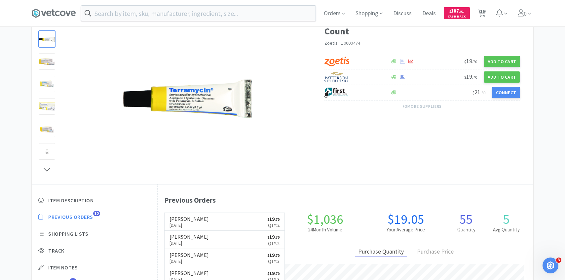
select select "50"
select select "2"
select select "3"
select select "2"
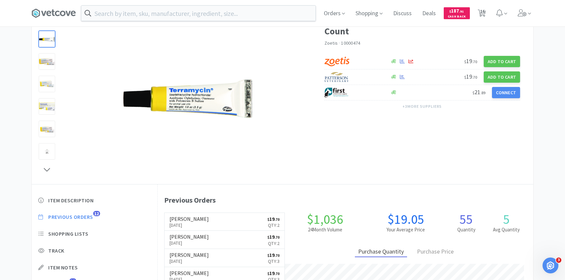
select select "6"
select select "1"
select select "2"
select select "1"
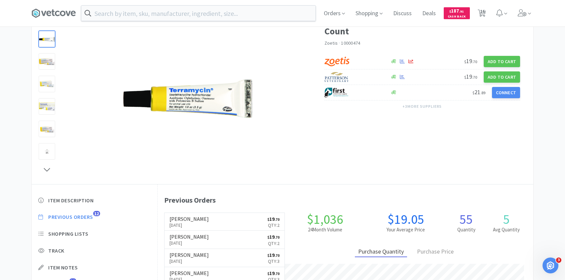
select select "1"
select select "6"
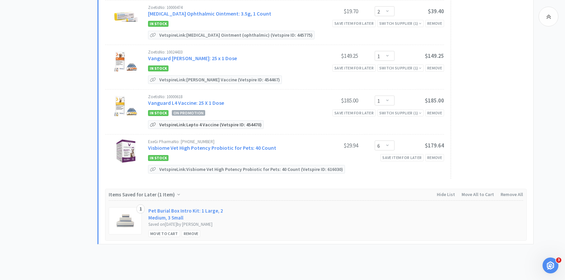
scroll to position [714, 0]
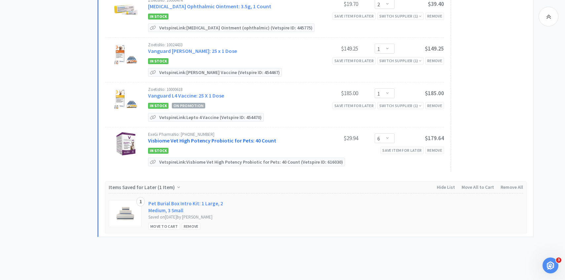
click at [205, 137] on link "Visbiome Vet High Potency Probiotic for Pets: 40 Count" at bounding box center [212, 140] width 128 height 7
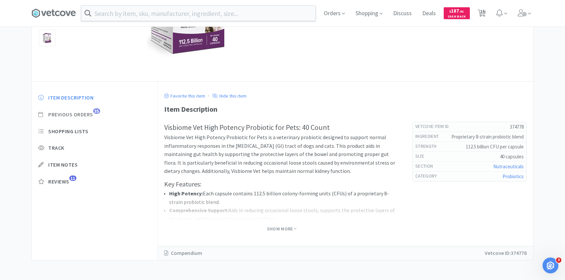
click at [86, 114] on span "Previous Orders" at bounding box center [70, 114] width 45 height 7
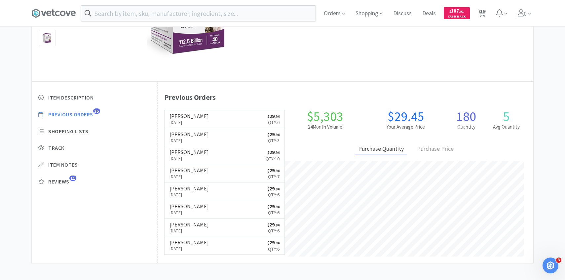
scroll to position [181, 376]
select select "1"
select select "3"
select select "2"
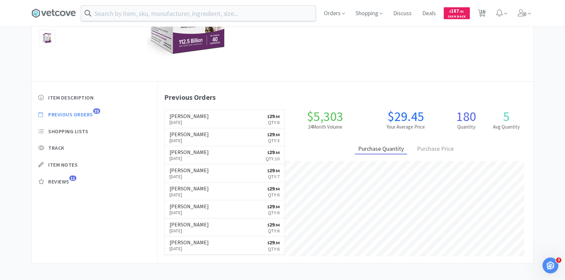
select select "50"
select select "2"
select select "3"
select select "2"
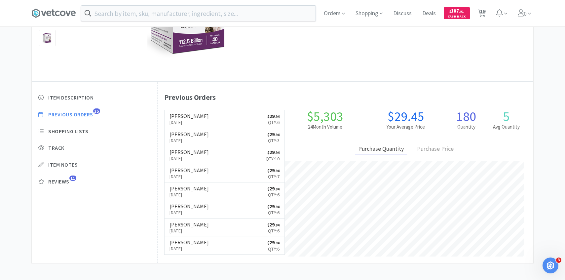
select select "6"
select select "1"
select select "2"
select select "1"
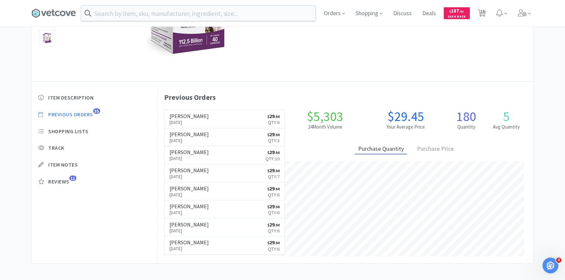
select select "1"
select select "6"
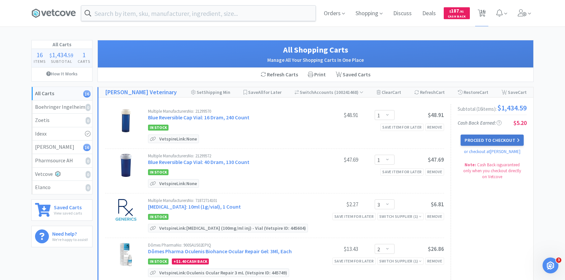
click at [509, 145] on button "Proceed to Checkout" at bounding box center [492, 139] width 63 height 11
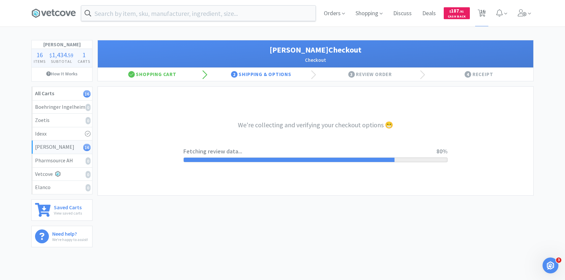
select select "1"
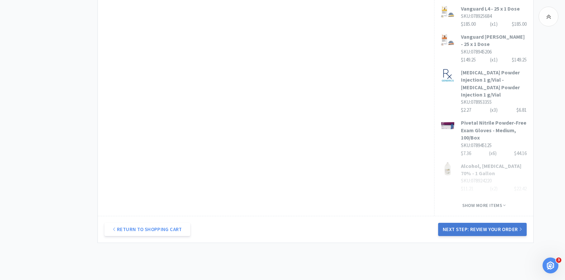
click at [457, 223] on button "Next Step: Review Your Order" at bounding box center [482, 229] width 89 height 13
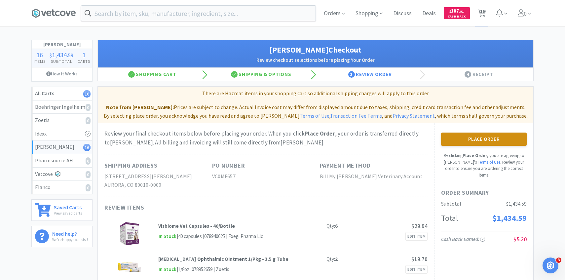
click at [474, 134] on button "Place Order" at bounding box center [484, 138] width 86 height 13
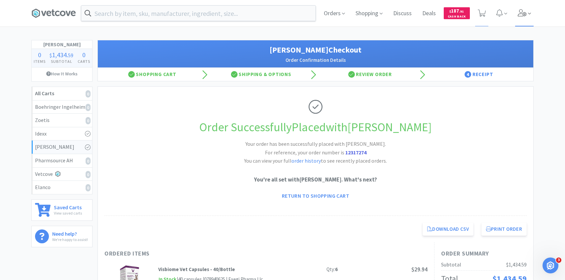
click at [526, 16] on icon at bounding box center [522, 12] width 9 height 7
